Goal: Find specific page/section: Find specific page/section

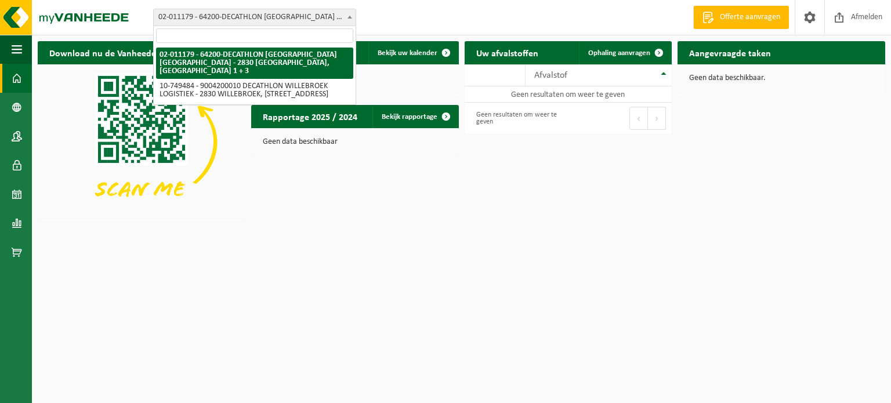
click at [272, 13] on span "02-011179 - 64200-DECATHLON [GEOGRAPHIC_DATA] [GEOGRAPHIC_DATA] - 2830 [GEOGRAP…" at bounding box center [255, 17] width 202 height 16
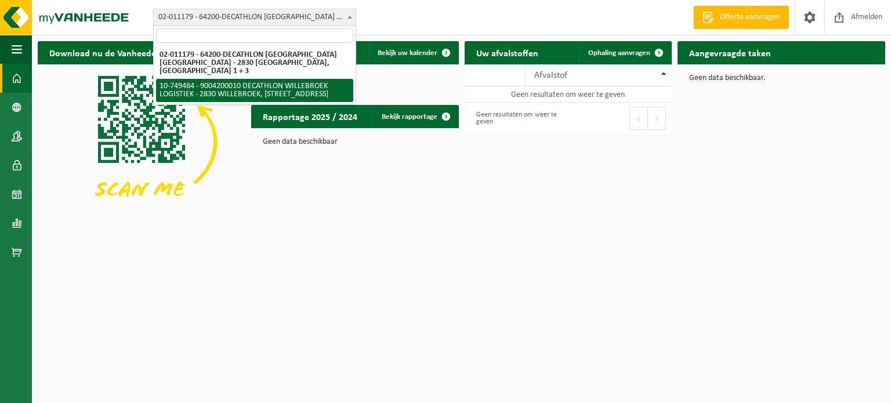
select select "6195"
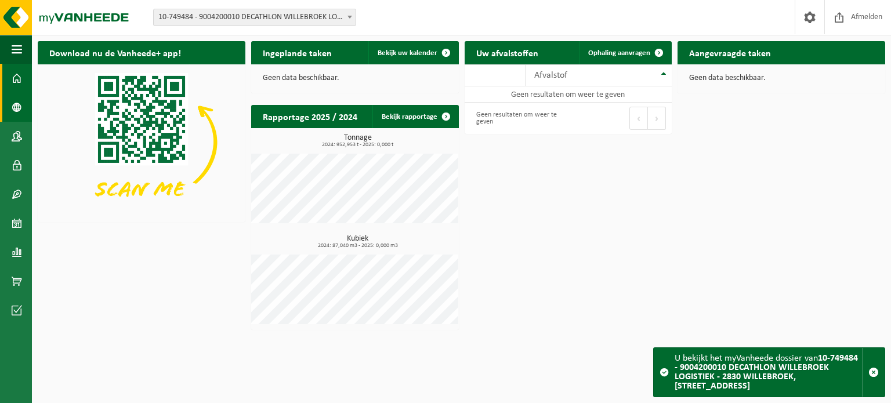
click at [3, 113] on link "Bedrijfsgegevens" at bounding box center [16, 107] width 32 height 29
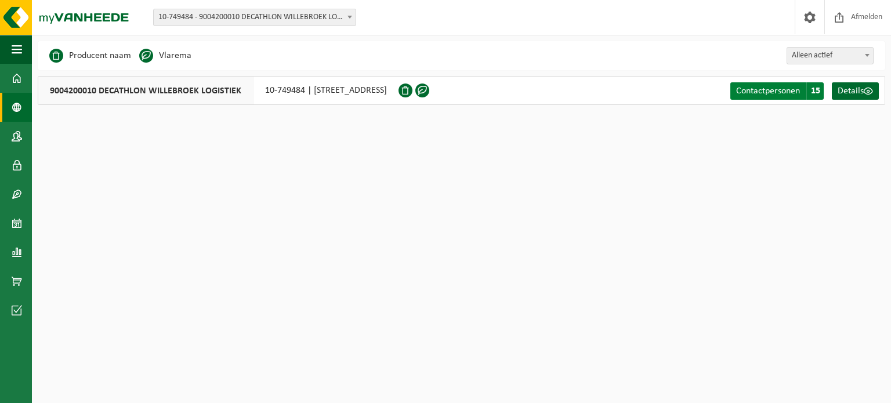
click at [796, 94] on span "Contactpersonen" at bounding box center [768, 90] width 64 height 9
